Goal: Transaction & Acquisition: Purchase product/service

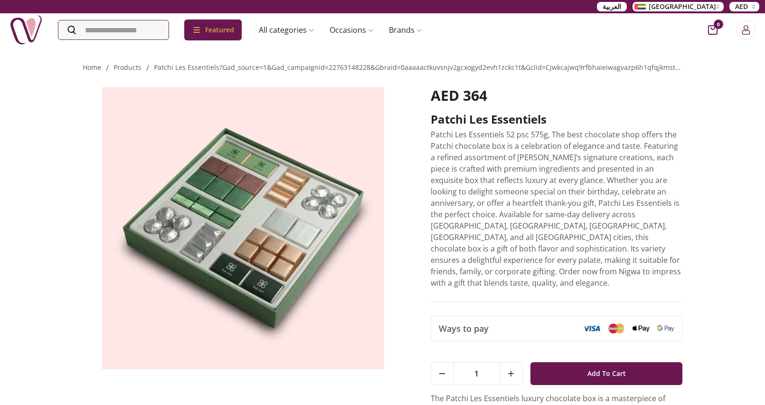
scroll to position [1, 0]
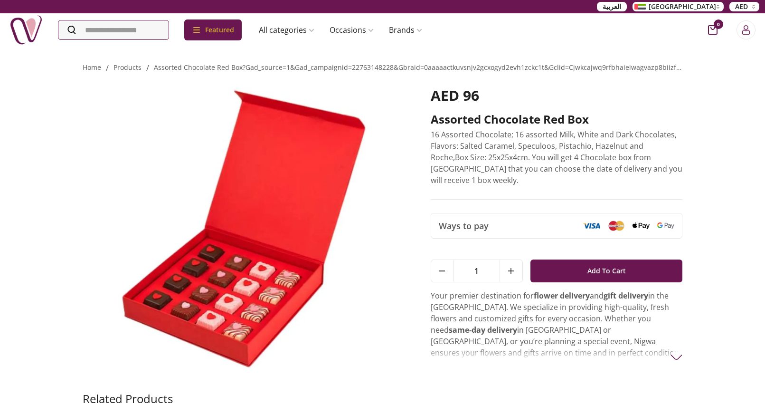
click at [279, 283] on img at bounding box center [243, 228] width 321 height 282
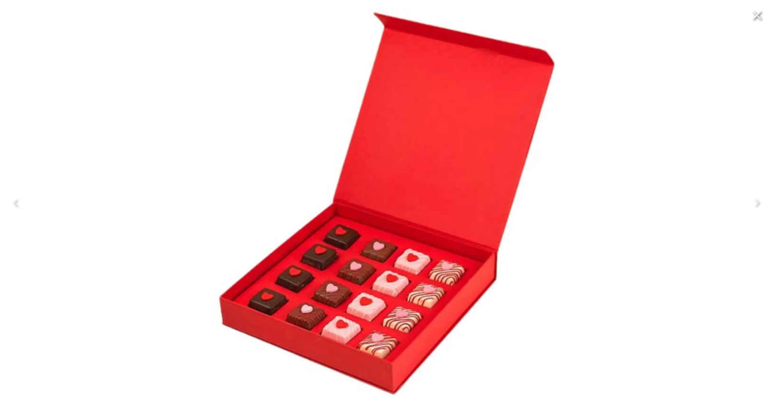
click at [134, 118] on div at bounding box center [386, 202] width 772 height 405
